Goal: Entertainment & Leisure: Consume media (video, audio)

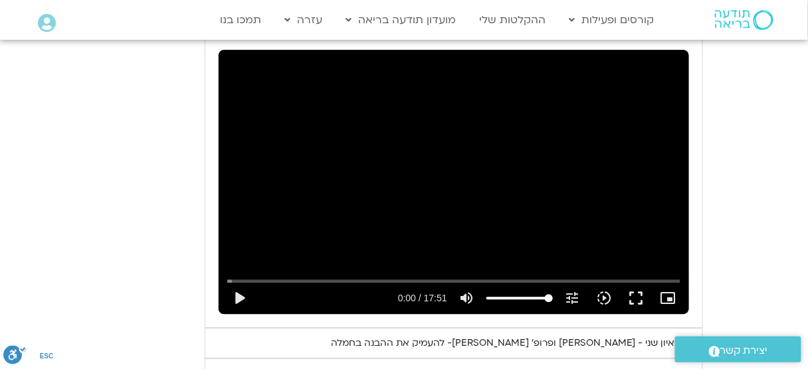
scroll to position [887, 0]
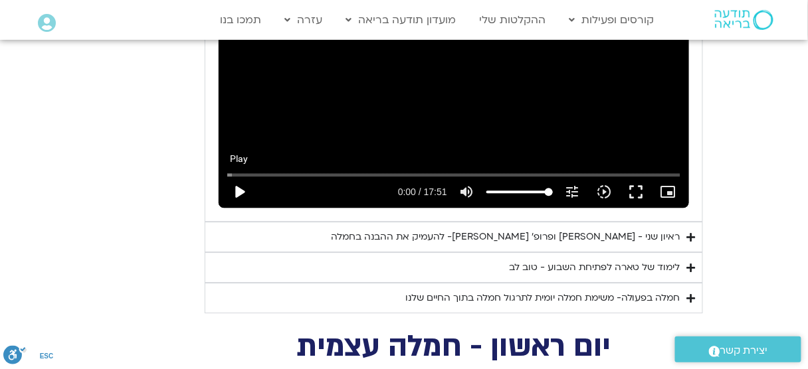
click at [233, 176] on button "play_arrow" at bounding box center [239, 192] width 32 height 32
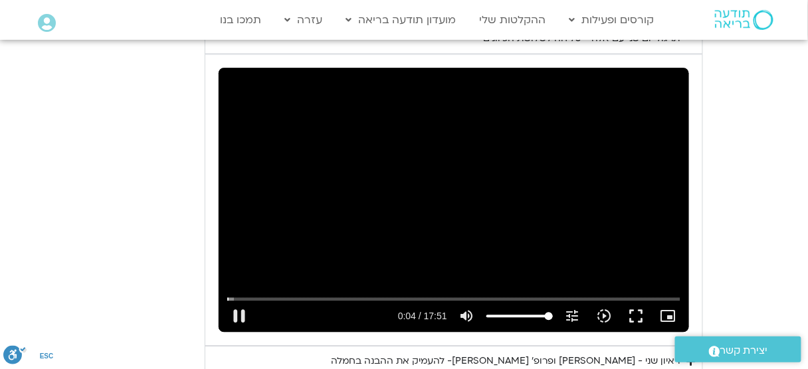
scroll to position [781, 0]
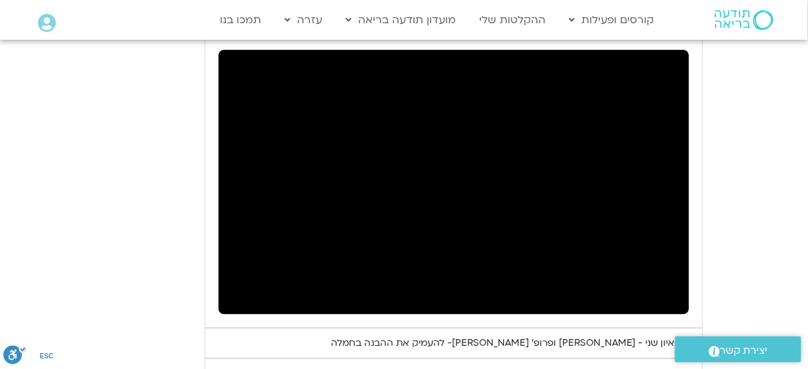
click at [642, 335] on div "ראיון שני - [PERSON_NAME] ופרופ׳ [PERSON_NAME]- להעמיק את ההבנה בחמלה" at bounding box center [505, 343] width 349 height 16
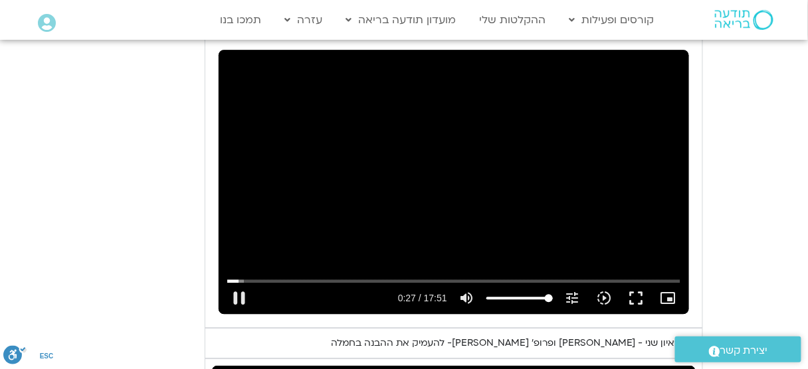
scroll to position [727, 0]
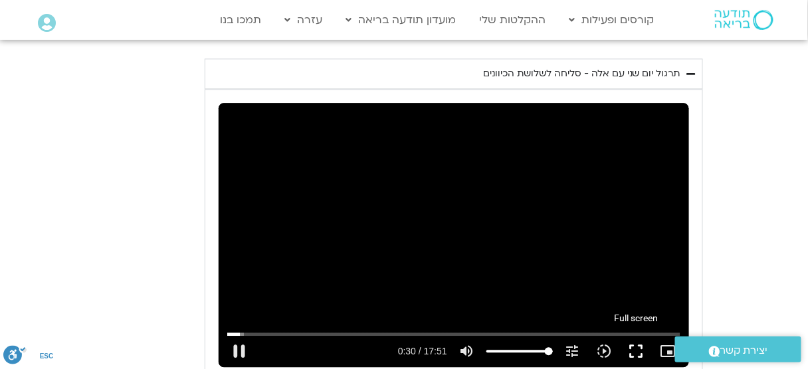
click at [638, 335] on button "fullscreen" at bounding box center [637, 351] width 32 height 32
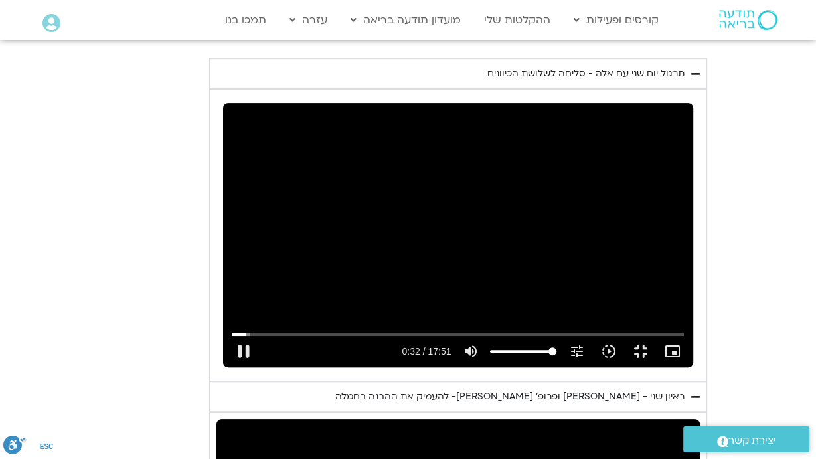
type input "33.042765"
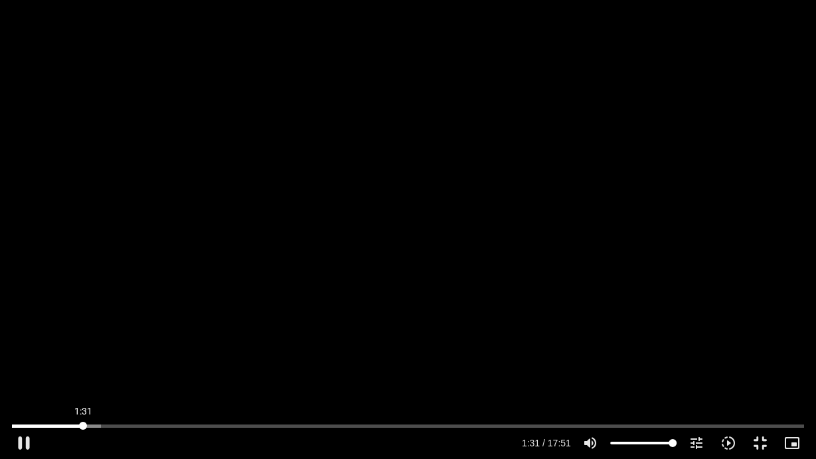
drag, startPoint x: 94, startPoint y: 423, endPoint x: 83, endPoint y: 422, distance: 11.4
click at [83, 422] on input "Seek" at bounding box center [408, 426] width 792 height 8
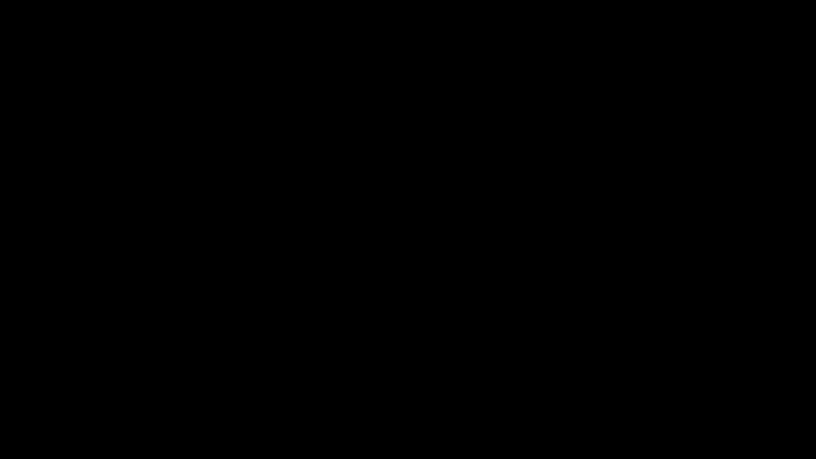
click at [451, 330] on div "Skip Ad 4:41 pause 7:43 / 17:51 volume_up Mute tune Resolution Auto 720p slow_m…" at bounding box center [408, 229] width 816 height 459
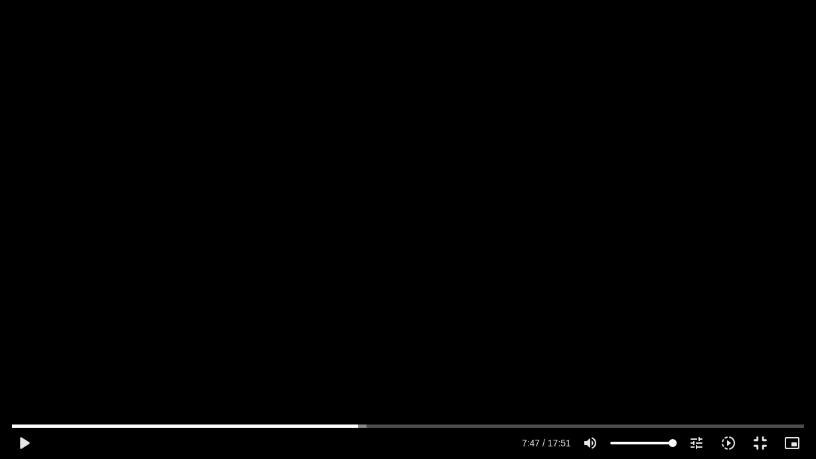
click at [451, 330] on div "Skip Ad 4:41 play_arrow 7:47 / 17:51 volume_up Mute tune Resolution Auto 720p s…" at bounding box center [408, 229] width 816 height 459
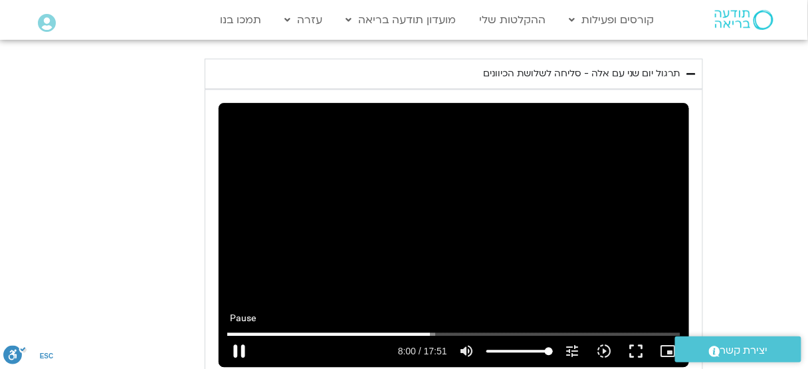
click at [241, 335] on button "pause" at bounding box center [239, 351] width 32 height 32
type input "480.379796"
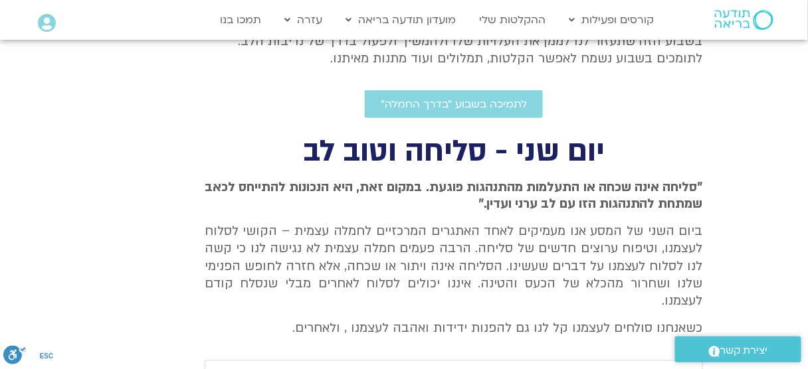
scroll to position [372, 0]
